Goal: Task Accomplishment & Management: Use online tool/utility

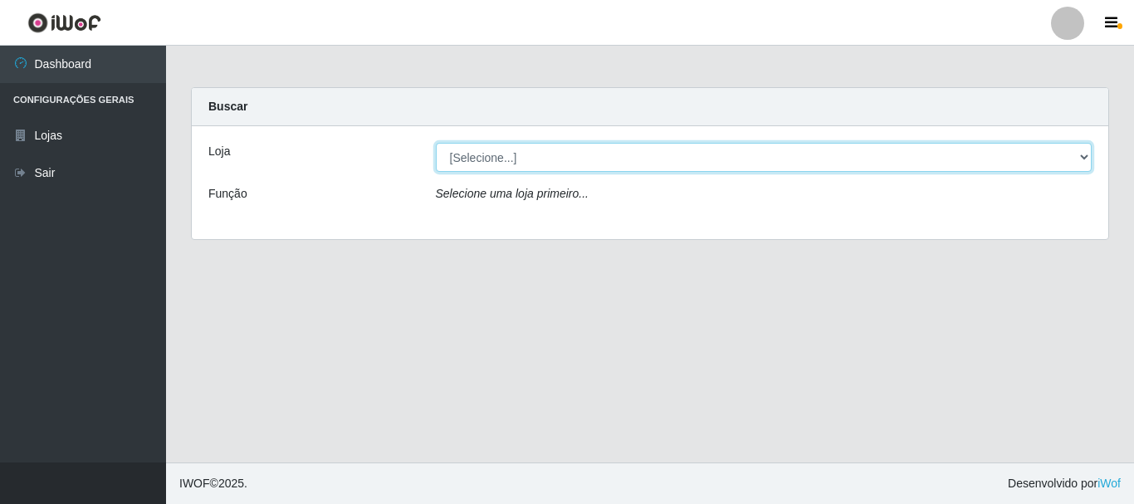
click at [1083, 157] on select "[Selecione...] Nordestão - Alecrim" at bounding box center [764, 157] width 657 height 29
select select "453"
click at [436, 143] on select "[Selecione...] Nordestão - Alecrim" at bounding box center [764, 157] width 657 height 29
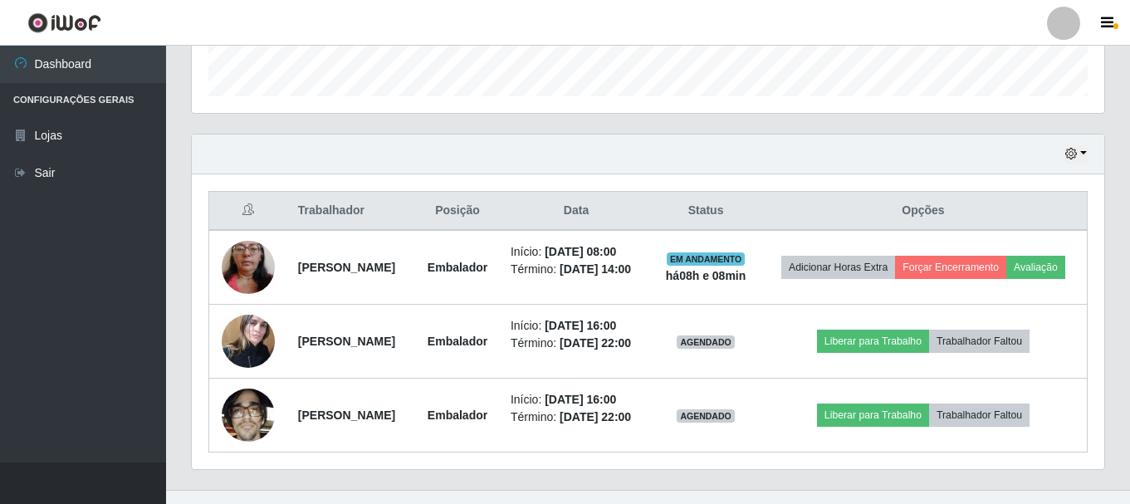
scroll to position [498, 0]
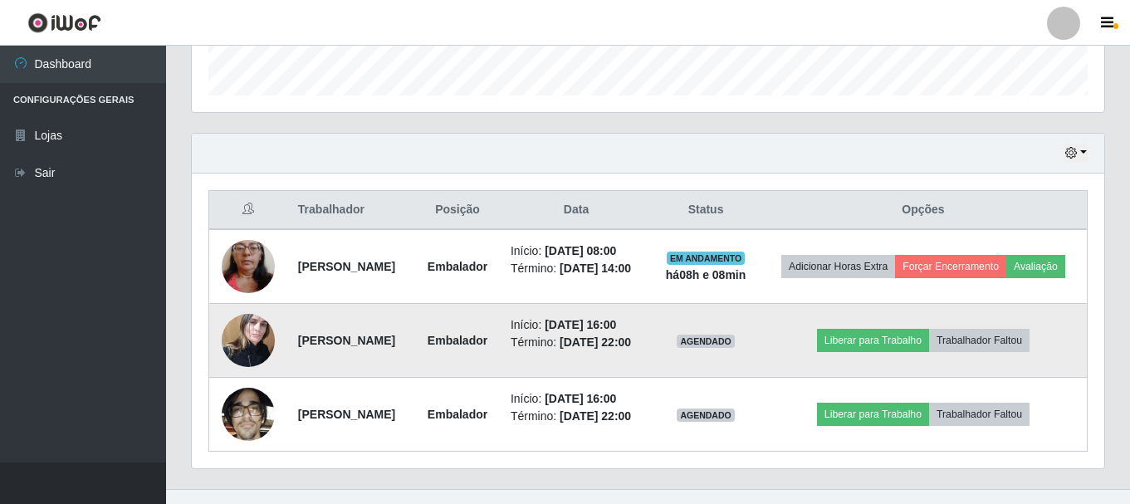
click at [253, 358] on img at bounding box center [248, 340] width 53 height 71
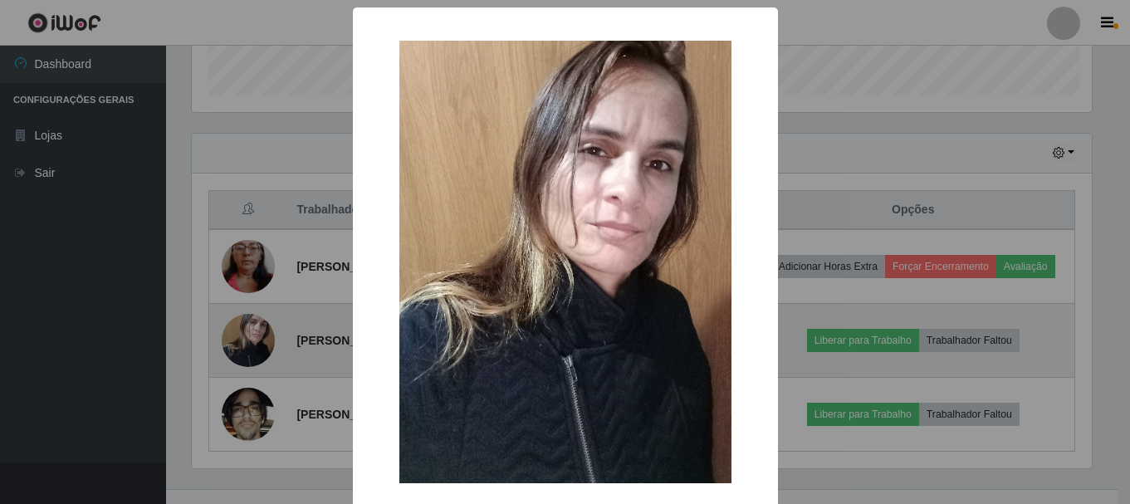
scroll to position [344, 904]
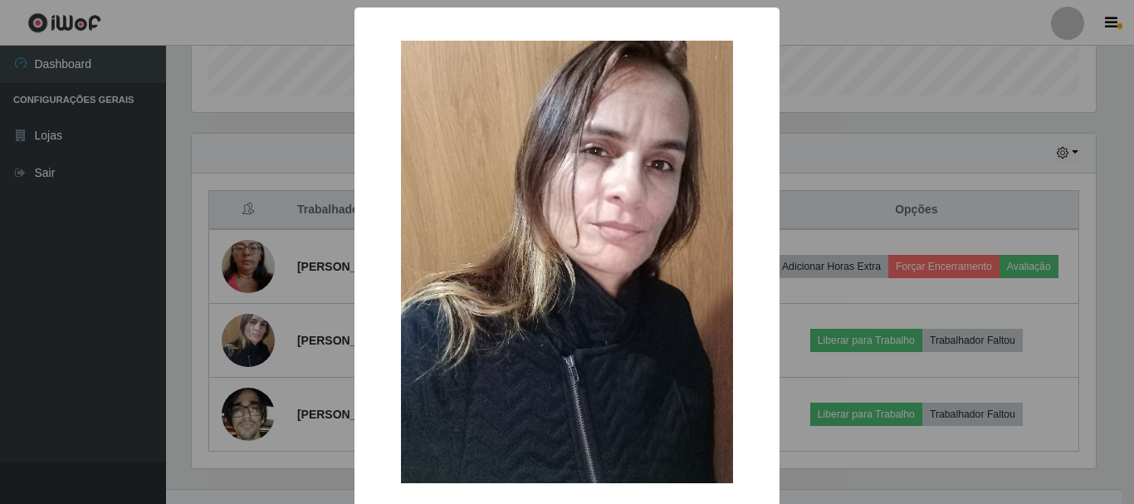
click at [793, 152] on div "× OK Cancel" at bounding box center [567, 252] width 1134 height 504
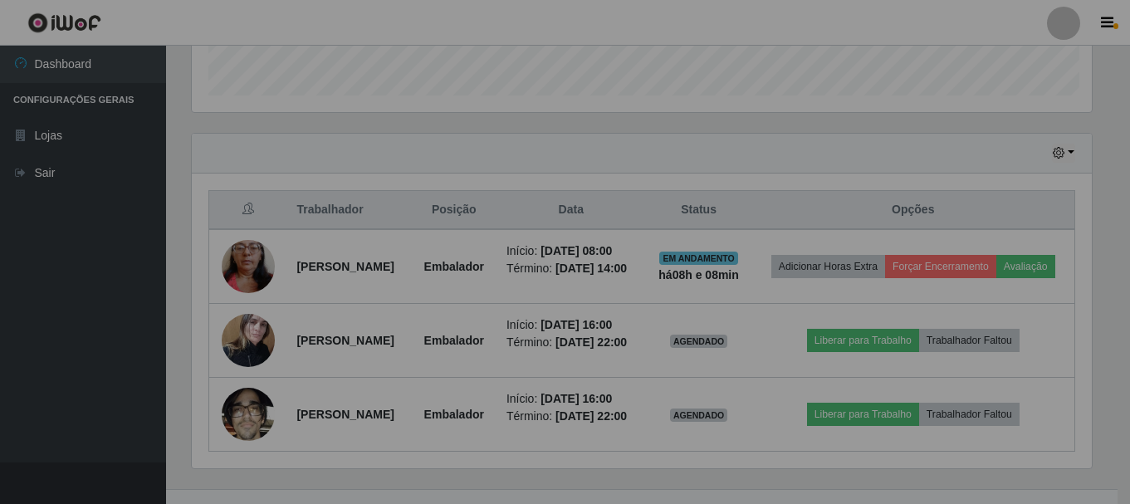
scroll to position [344, 912]
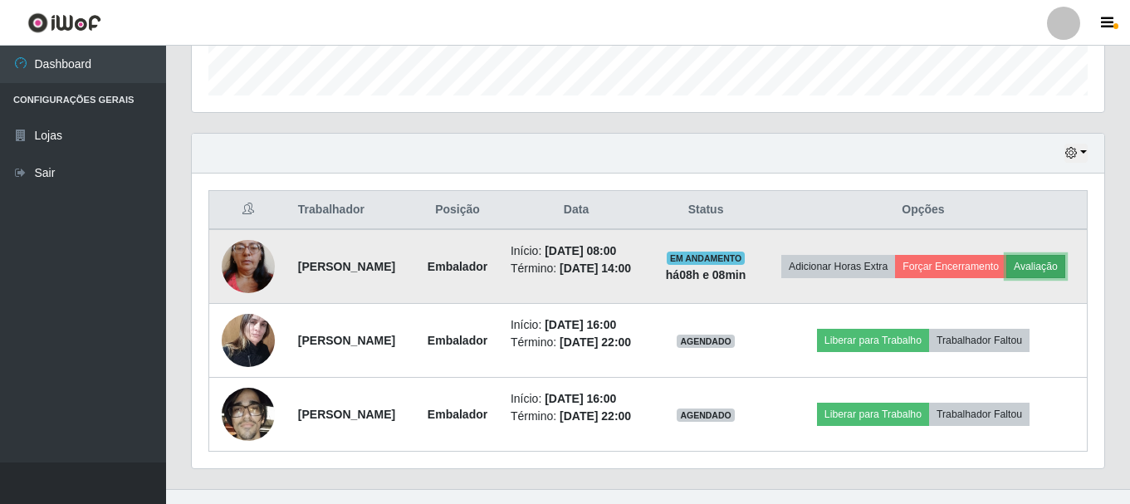
click at [1006, 278] on button "Avaliação" at bounding box center [1035, 266] width 59 height 23
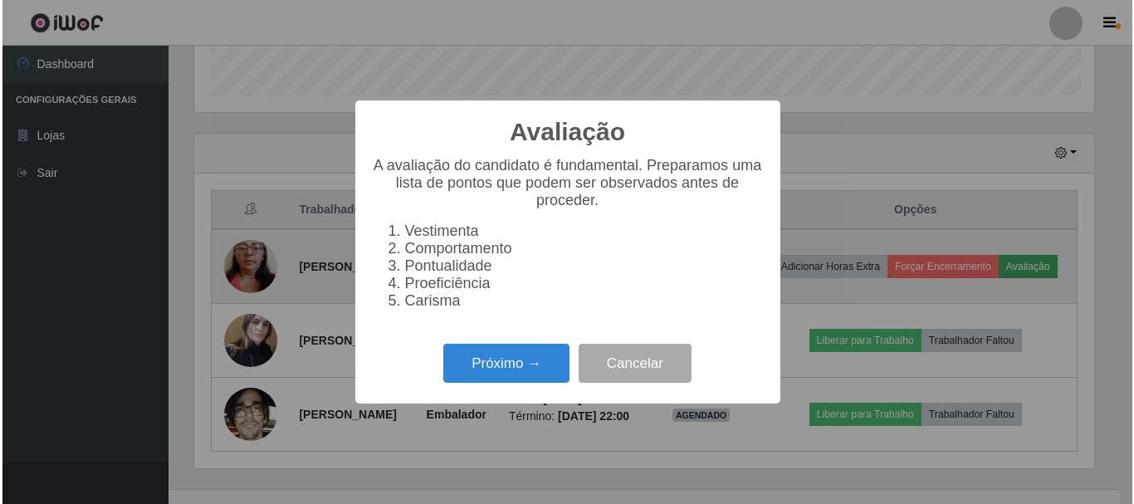
scroll to position [344, 904]
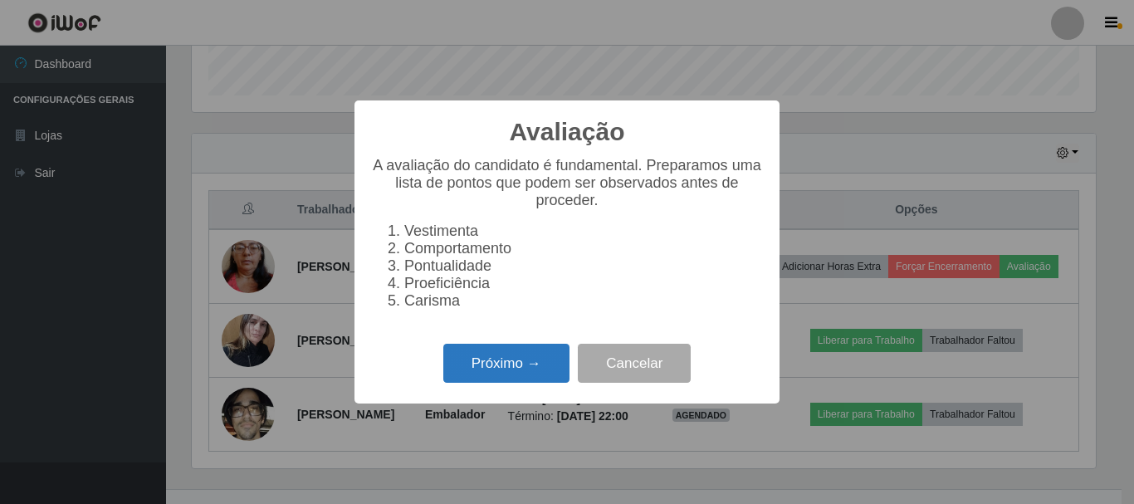
click at [499, 367] on button "Próximo →" at bounding box center [506, 363] width 126 height 39
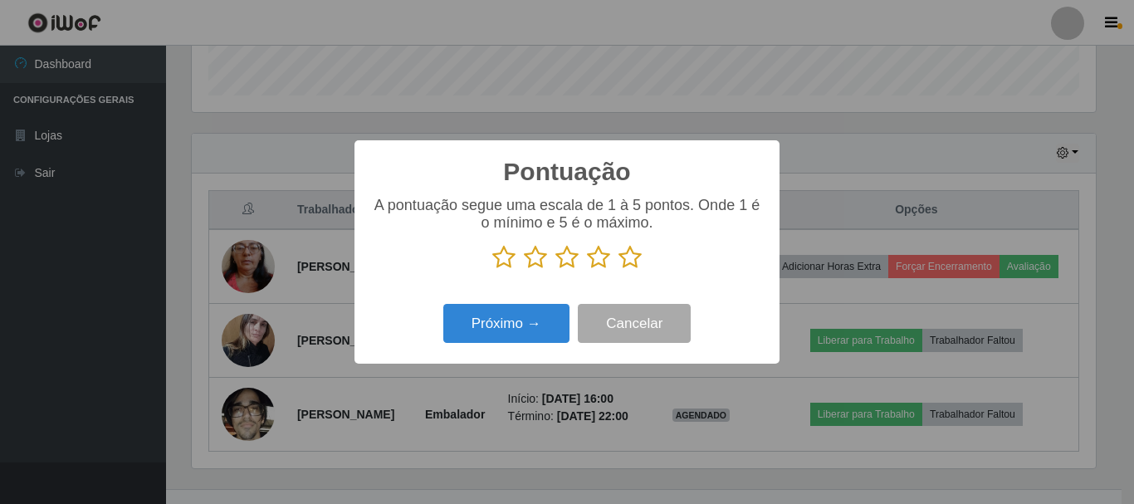
scroll to position [829653, 829094]
click at [626, 261] on icon at bounding box center [629, 257] width 23 height 25
click at [618, 270] on input "radio" at bounding box center [618, 270] width 0 height 0
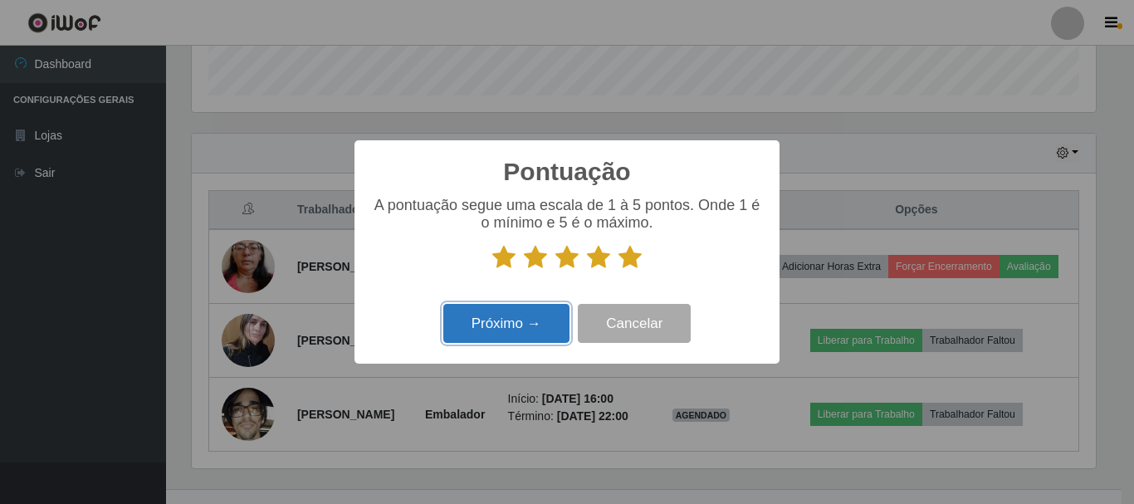
click at [543, 332] on button "Próximo →" at bounding box center [506, 323] width 126 height 39
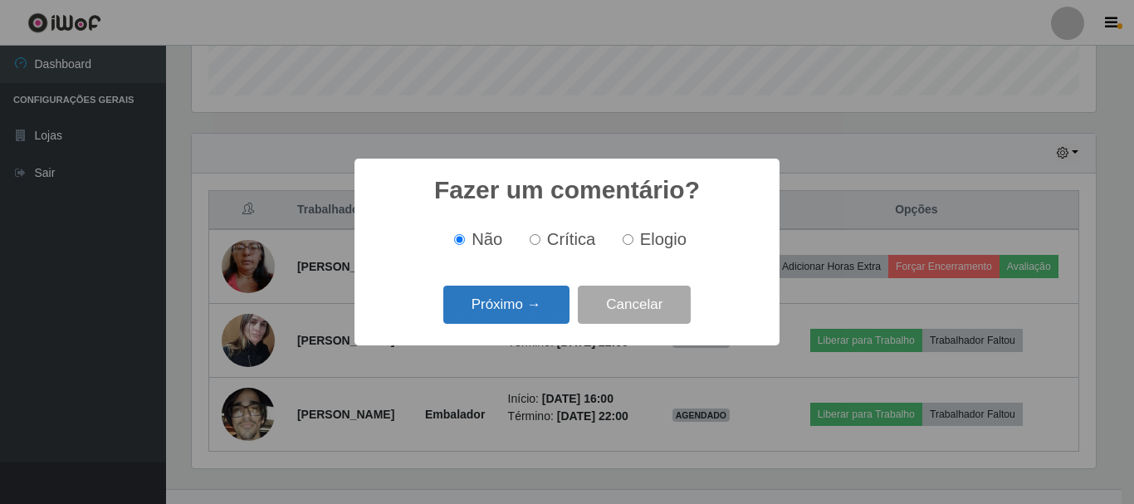
click at [536, 309] on button "Próximo →" at bounding box center [506, 305] width 126 height 39
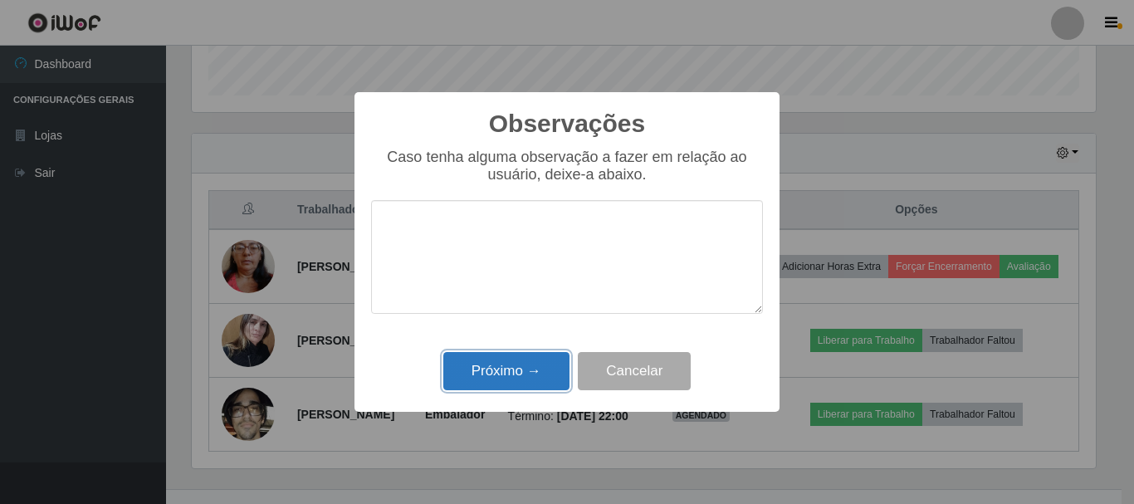
click at [531, 371] on button "Próximo →" at bounding box center [506, 371] width 126 height 39
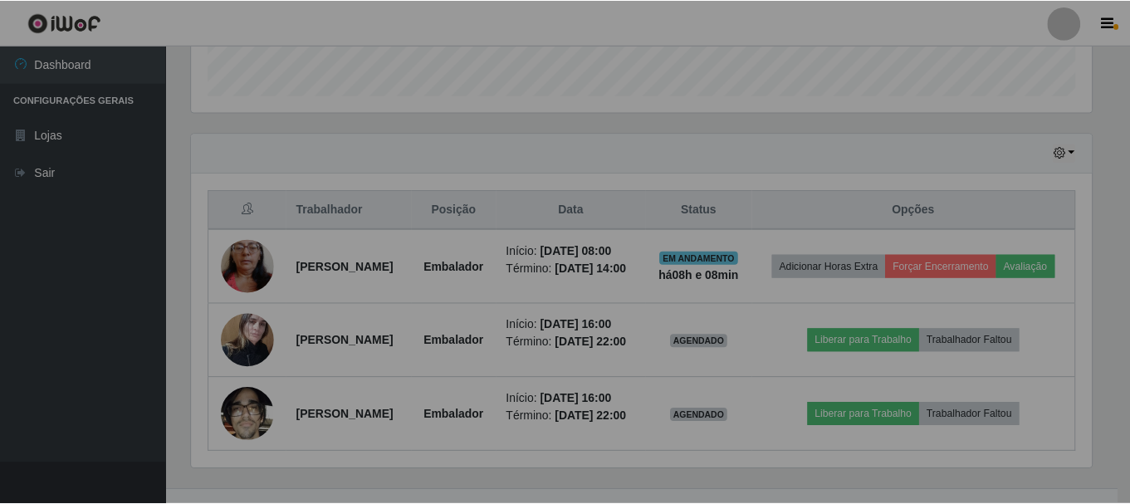
scroll to position [344, 912]
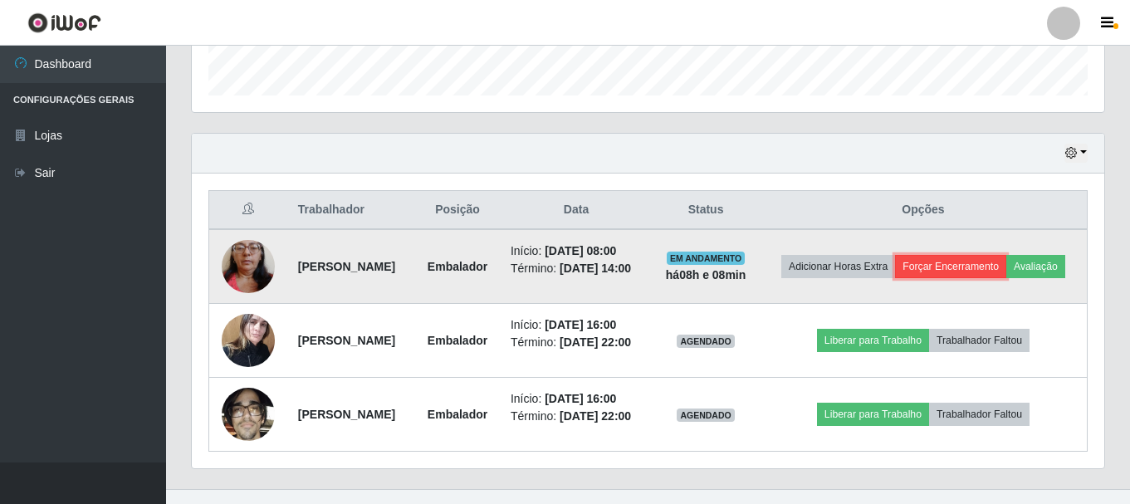
click at [995, 255] on button "Forçar Encerramento" at bounding box center [950, 266] width 111 height 23
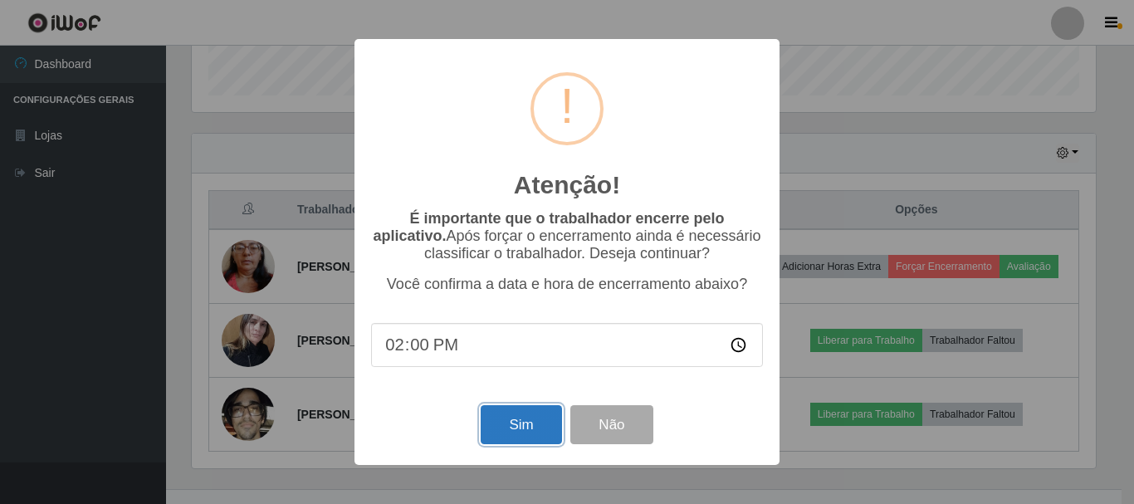
click at [533, 427] on button "Sim" at bounding box center [521, 424] width 81 height 39
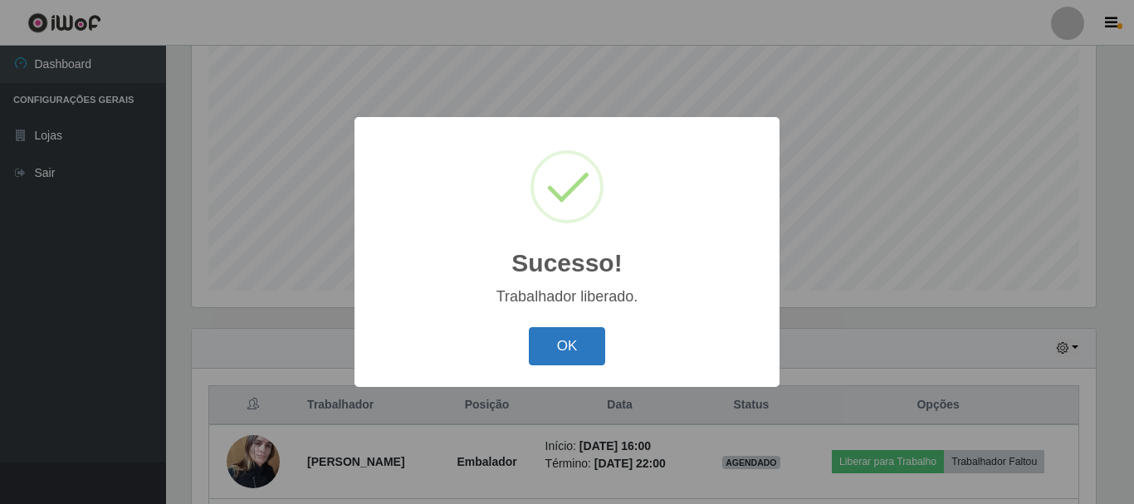
click at [557, 342] on button "OK" at bounding box center [567, 346] width 77 height 39
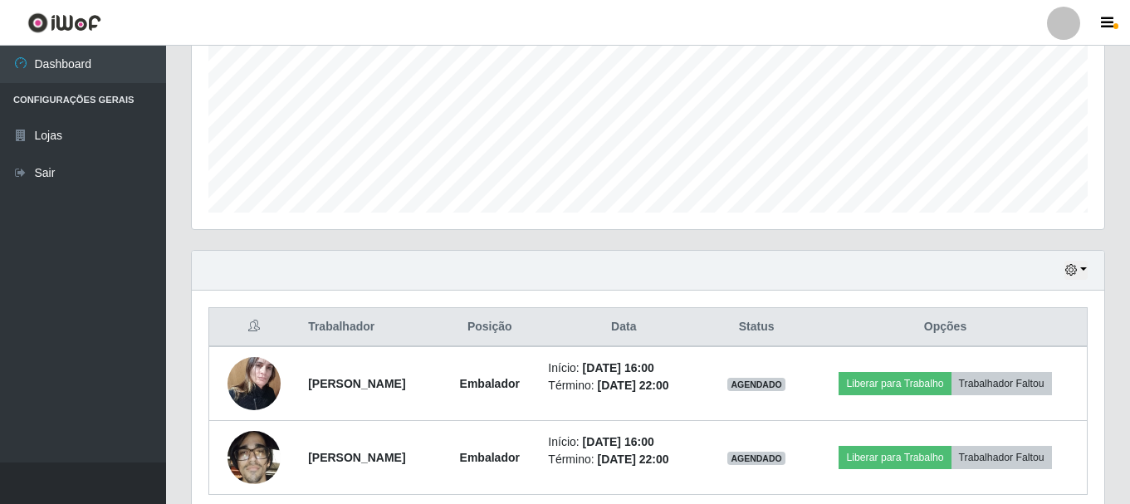
scroll to position [451, 0]
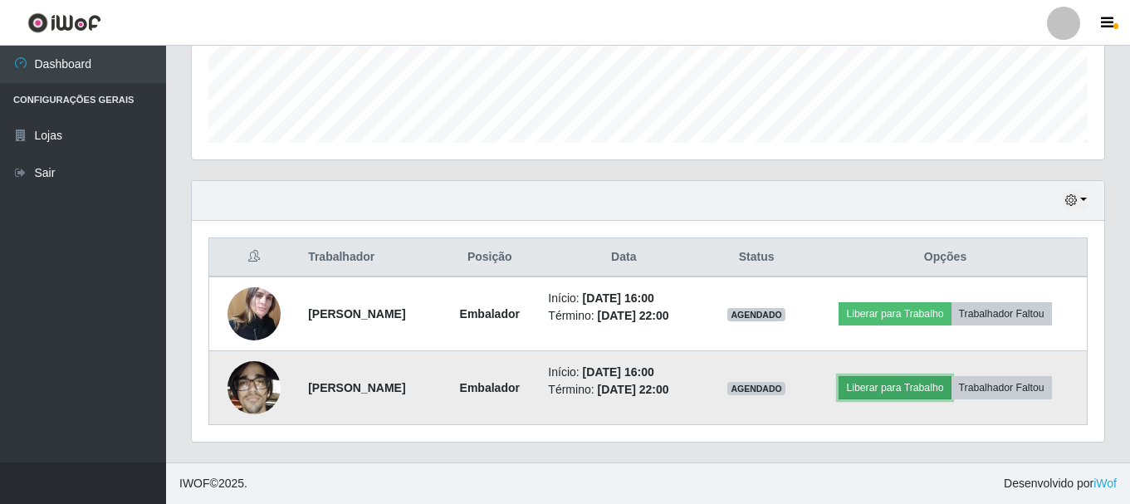
click at [896, 385] on button "Liberar para Trabalho" at bounding box center [894, 387] width 112 height 23
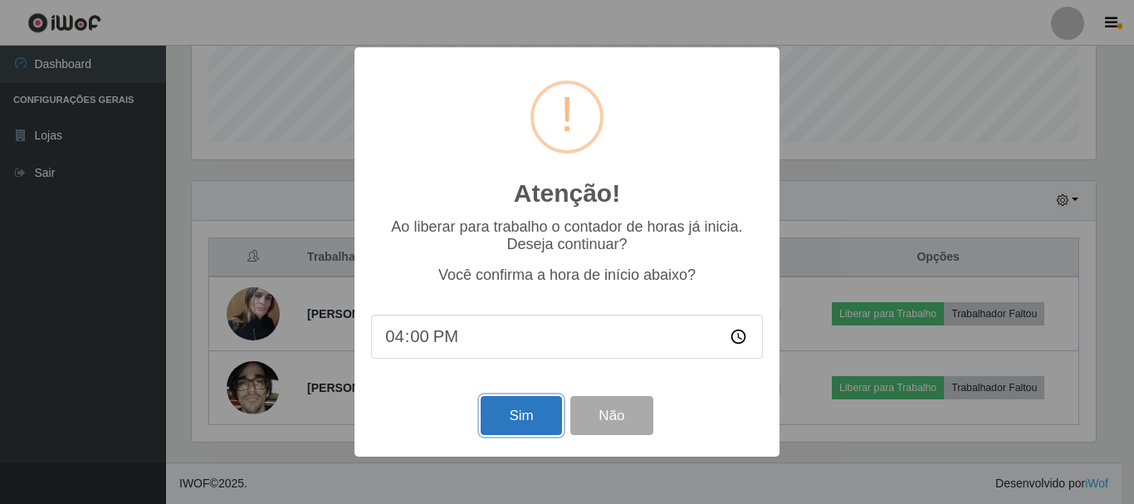
click at [520, 427] on button "Sim" at bounding box center [521, 415] width 81 height 39
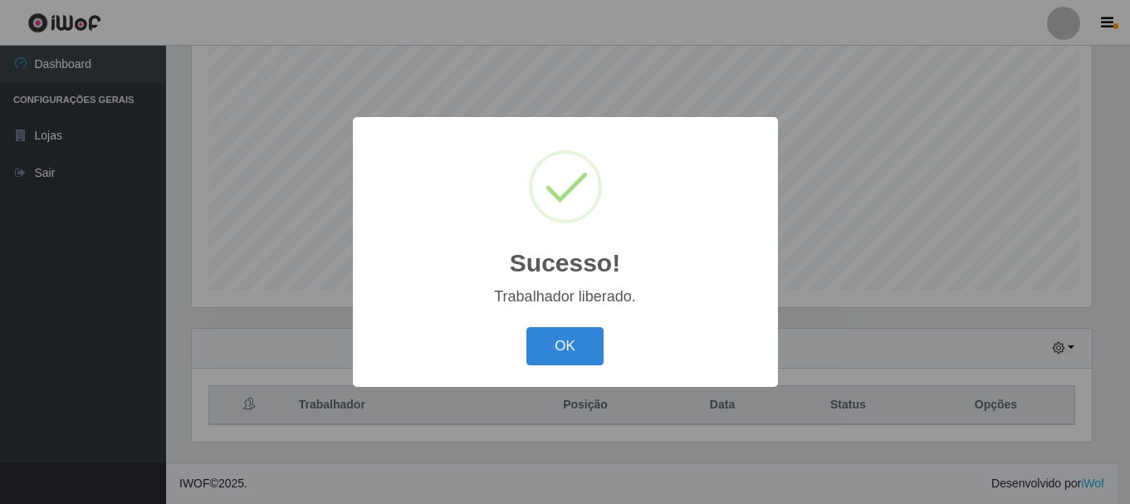
scroll to position [0, 0]
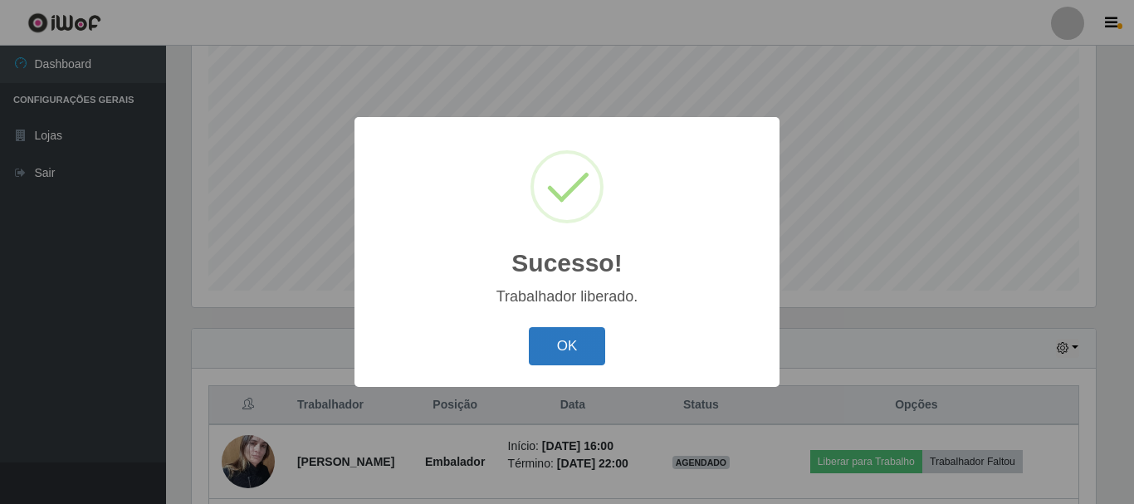
click at [562, 343] on button "OK" at bounding box center [567, 346] width 77 height 39
